Goal: Transaction & Acquisition: Subscribe to service/newsletter

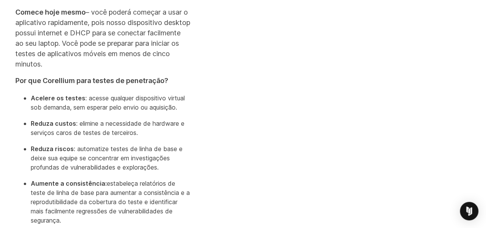
scroll to position [384, 0]
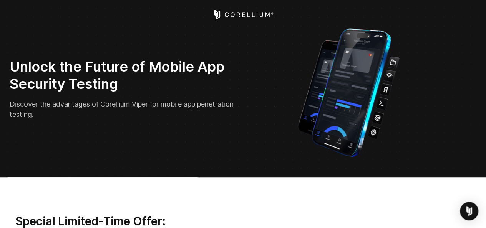
click at [106, 103] on span "Discover the advantages of Corellium Viper for mobile app penetration testing." at bounding box center [122, 109] width 224 height 18
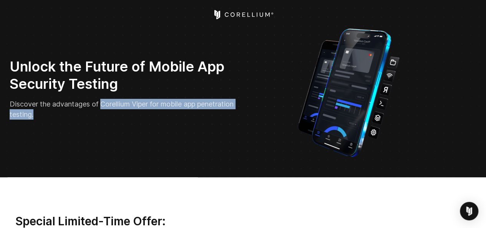
drag, startPoint x: 106, startPoint y: 103, endPoint x: 104, endPoint y: 117, distance: 14.0
click at [104, 117] on p "Discover the advantages of Corellium Viper for mobile app penetration testing." at bounding box center [124, 109] width 228 height 21
copy div "Corellium Viper for mobile app penetration testing."
click at [107, 103] on span "Discover the advantages of Corellium Viper for mobile app penetration testing." at bounding box center [122, 109] width 224 height 18
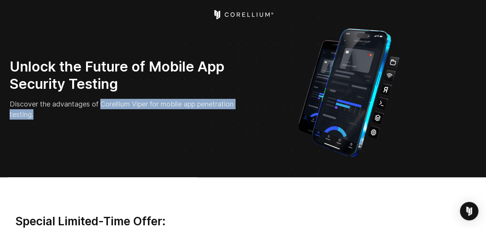
drag, startPoint x: 107, startPoint y: 103, endPoint x: 107, endPoint y: 110, distance: 6.5
click at [107, 110] on p "Discover the advantages of Corellium Viper for mobile app penetration testing." at bounding box center [124, 109] width 228 height 21
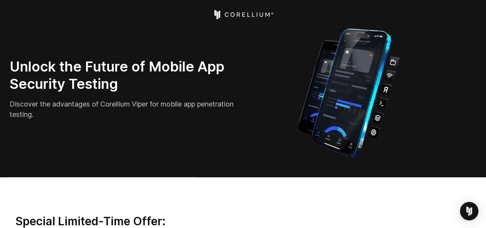
click at [162, 67] on h2 "Unlock the Future of Mobile App Security Testing" at bounding box center [124, 75] width 228 height 35
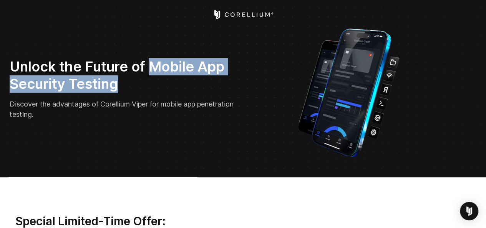
drag, startPoint x: 162, startPoint y: 67, endPoint x: 166, endPoint y: 81, distance: 14.8
click at [166, 81] on h2 "Unlock the Future of Mobile App Security Testing" at bounding box center [124, 75] width 228 height 35
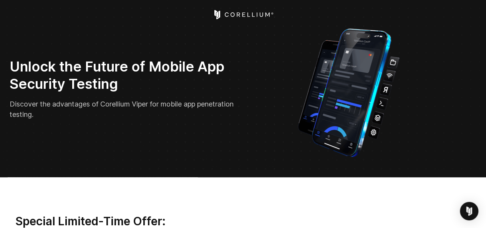
click at [104, 104] on span "Discover the advantages of Corellium Viper for mobile app penetration testing." at bounding box center [122, 109] width 224 height 18
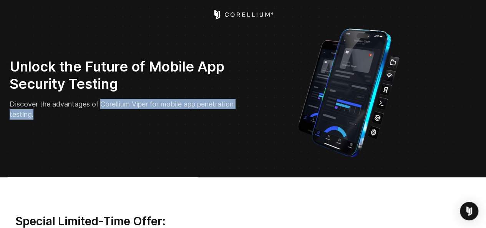
drag, startPoint x: 104, startPoint y: 104, endPoint x: 105, endPoint y: 110, distance: 5.6
click at [105, 110] on p "Discover the advantages of Corellium Viper for mobile app penetration testing." at bounding box center [124, 109] width 228 height 21
copy div "Corellium Viper for mobile app penetration testing."
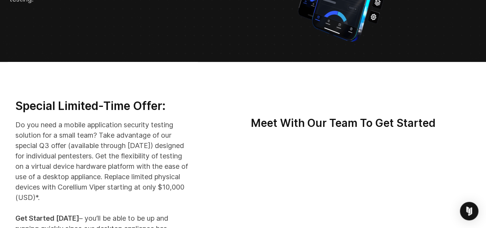
click at [241, 121] on div at bounding box center [343, 117] width 271 height 38
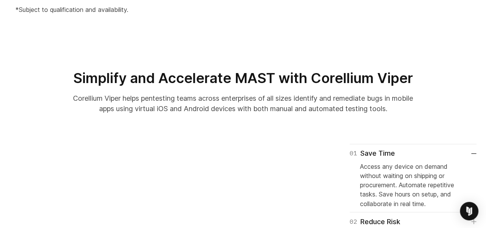
scroll to position [653, 0]
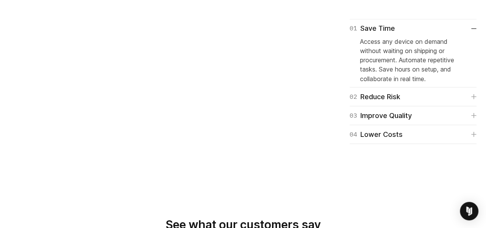
click at [454, 175] on section "01 Save Time Access any device on demand without waiting on shipping or procure…" at bounding box center [243, 100] width 486 height 210
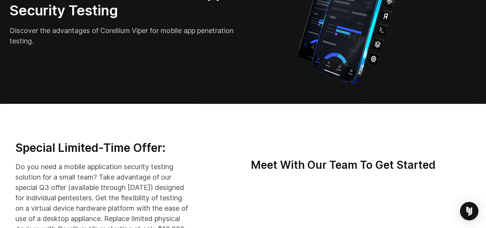
scroll to position [0, 0]
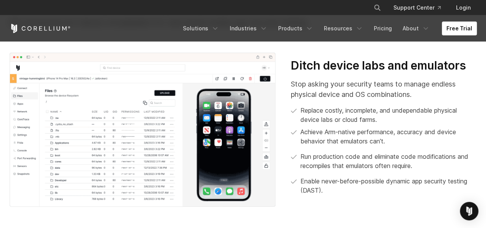
scroll to position [254, 0]
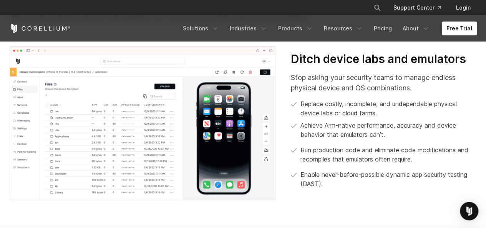
click at [373, 76] on p "Stop asking your security teams to manage endless physical device and OS combin…" at bounding box center [384, 82] width 186 height 21
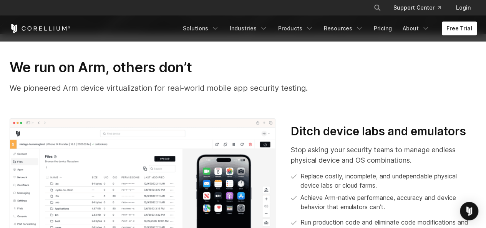
scroll to position [139, 0]
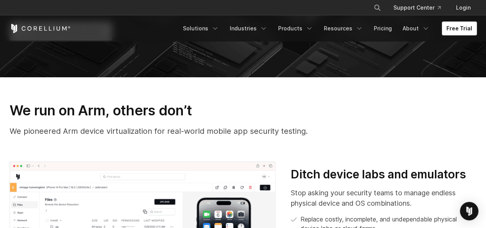
click at [213, 129] on p "We pioneered Arm device virtualization for real-world mobile app security testi…" at bounding box center [243, 131] width 467 height 12
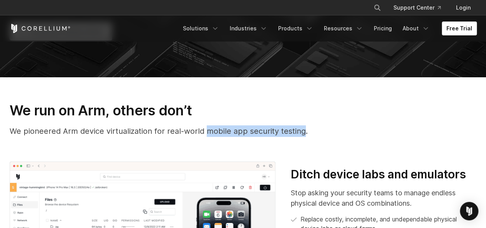
drag, startPoint x: 213, startPoint y: 129, endPoint x: 285, endPoint y: 130, distance: 72.3
click at [285, 130] on p "We pioneered Arm device virtualization for real-world mobile app security testi…" at bounding box center [243, 131] width 467 height 12
copy p "mobile app security testing"
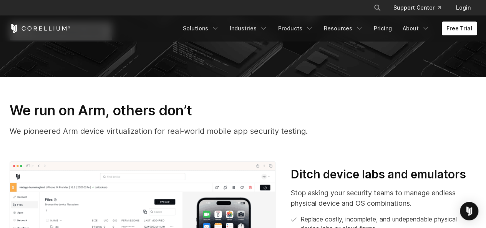
click at [398, 108] on h3 "We run on Arm, others don’t" at bounding box center [243, 110] width 467 height 17
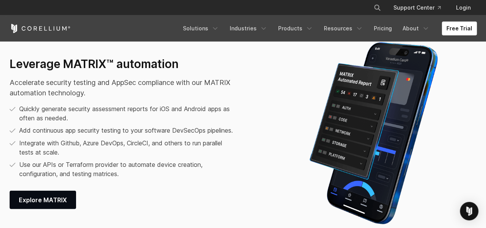
scroll to position [908, 0]
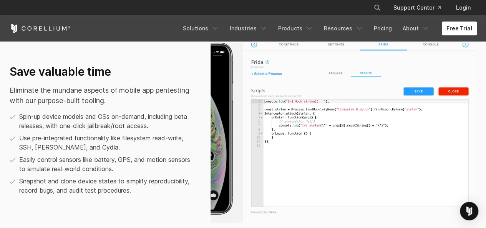
scroll to position [461, 0]
click at [481, 57] on div at bounding box center [344, 133] width 282 height 180
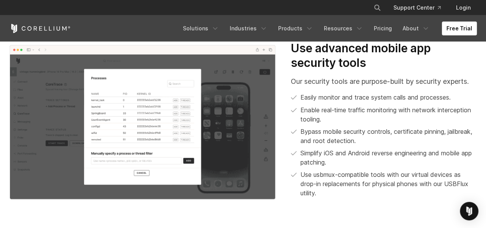
scroll to position [683, 0]
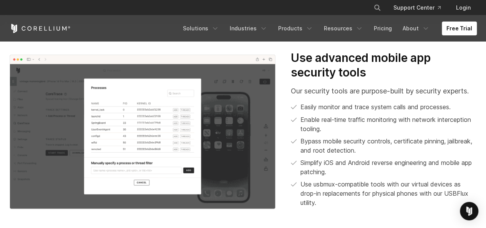
click at [391, 158] on p "Simplify iOS and Android reverse engineering and mobile app patching." at bounding box center [389, 167] width 176 height 18
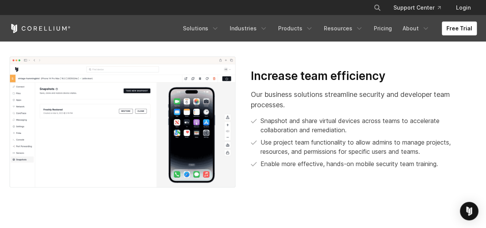
scroll to position [1316, 0]
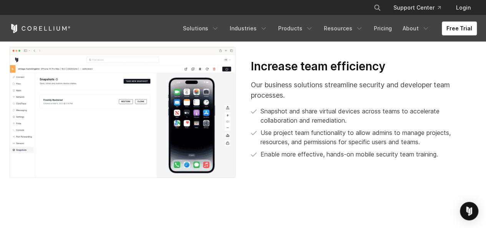
click at [329, 164] on div "Increase team efficiency Our business solutions streamline security and develop…" at bounding box center [363, 112] width 241 height 106
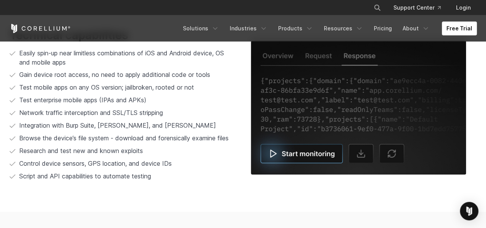
scroll to position [1512, 0]
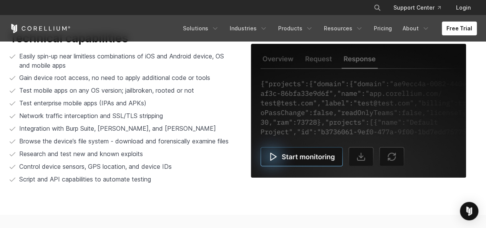
click at [145, 97] on ul "Easily spin-up near limitless combinations of iOS and Android device, OS and mo…" at bounding box center [123, 118] width 226 height 133
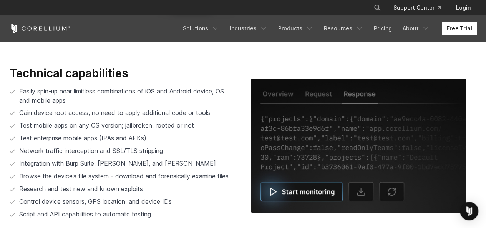
scroll to position [1473, 0]
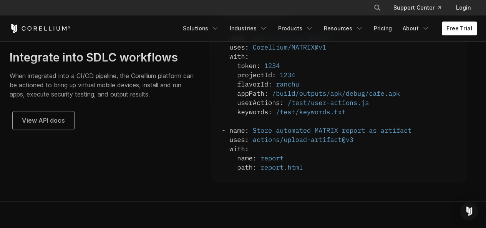
scroll to position [1999, 0]
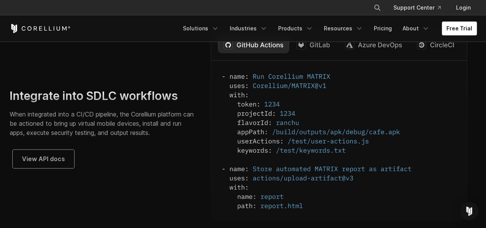
click at [323, 57] on img at bounding box center [339, 125] width 257 height 192
click at [322, 57] on img at bounding box center [339, 125] width 257 height 192
click at [364, 54] on img at bounding box center [339, 125] width 257 height 192
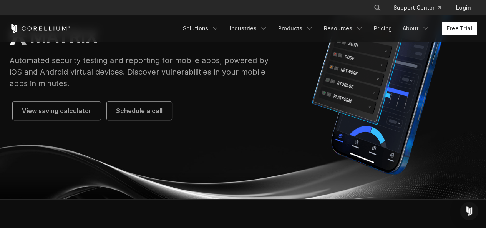
scroll to position [115, 0]
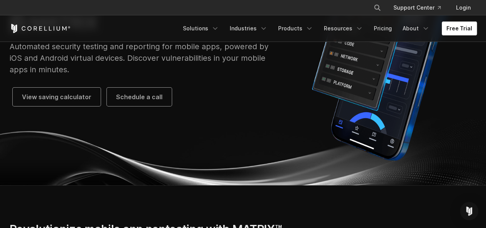
click at [461, 30] on link "Free Trial" at bounding box center [459, 29] width 35 height 14
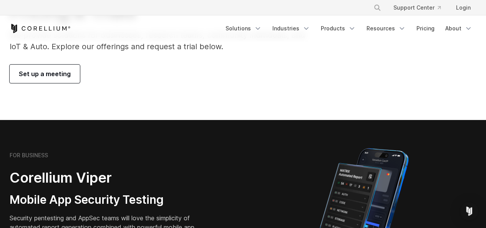
scroll to position [77, 0]
